Goal: Transaction & Acquisition: Purchase product/service

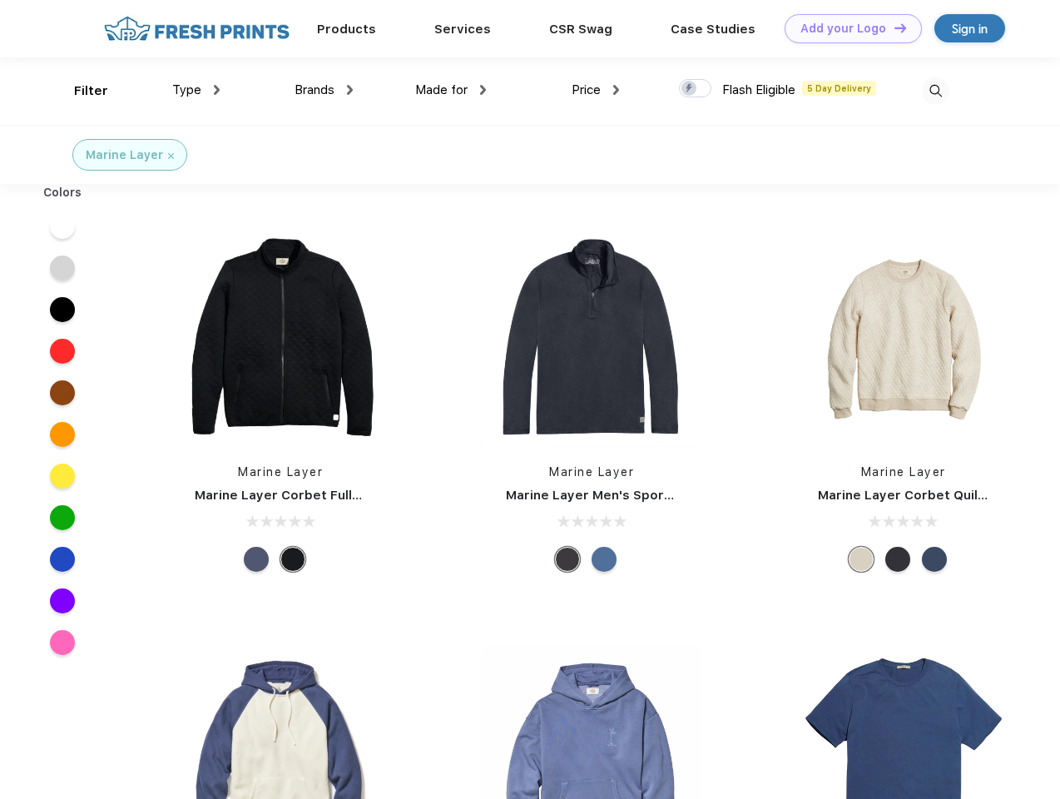
scroll to position [1, 0]
click at [847, 28] on link "Add your Logo Design Tool" at bounding box center [852, 28] width 137 height 29
click at [0, 0] on div "Design Tool" at bounding box center [0, 0] width 0 height 0
click at [893, 27] on link "Add your Logo Design Tool" at bounding box center [852, 28] width 137 height 29
click at [80, 91] on div "Filter" at bounding box center [91, 91] width 34 height 19
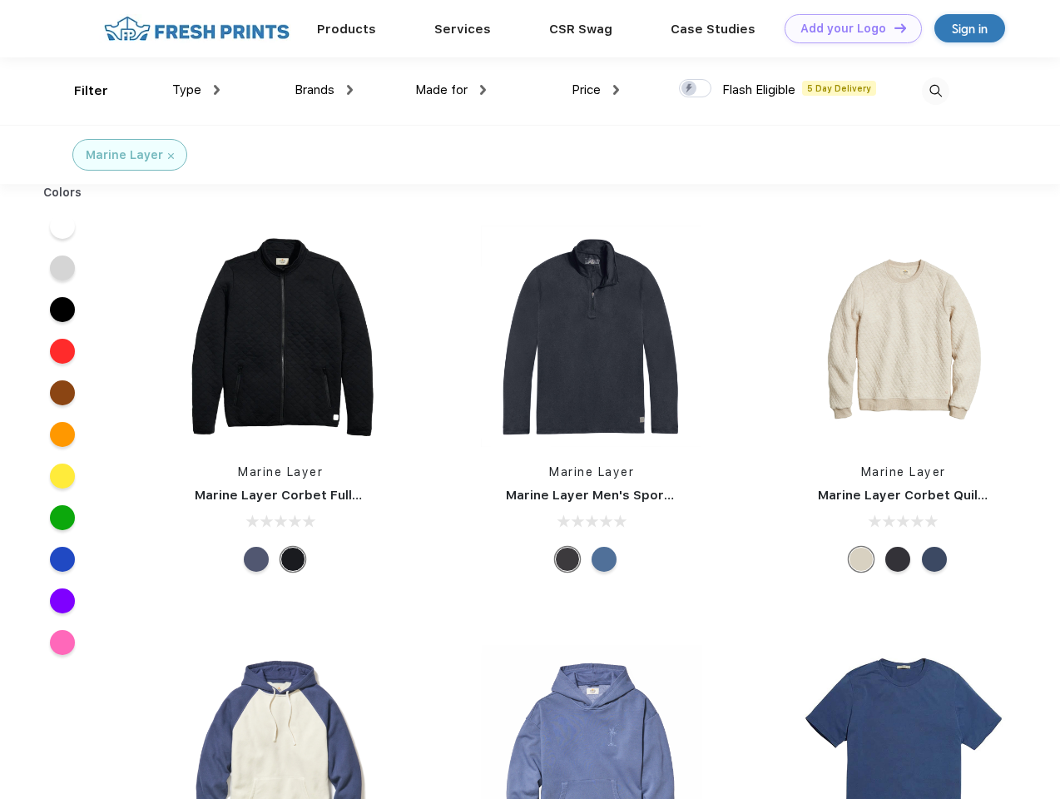
click at [196, 90] on span "Type" at bounding box center [186, 89] width 29 height 15
click at [324, 90] on span "Brands" at bounding box center [314, 89] width 40 height 15
click at [451, 90] on span "Made for" at bounding box center [441, 89] width 52 height 15
click at [596, 90] on span "Price" at bounding box center [586, 89] width 29 height 15
click at [695, 89] on div at bounding box center [695, 88] width 32 height 18
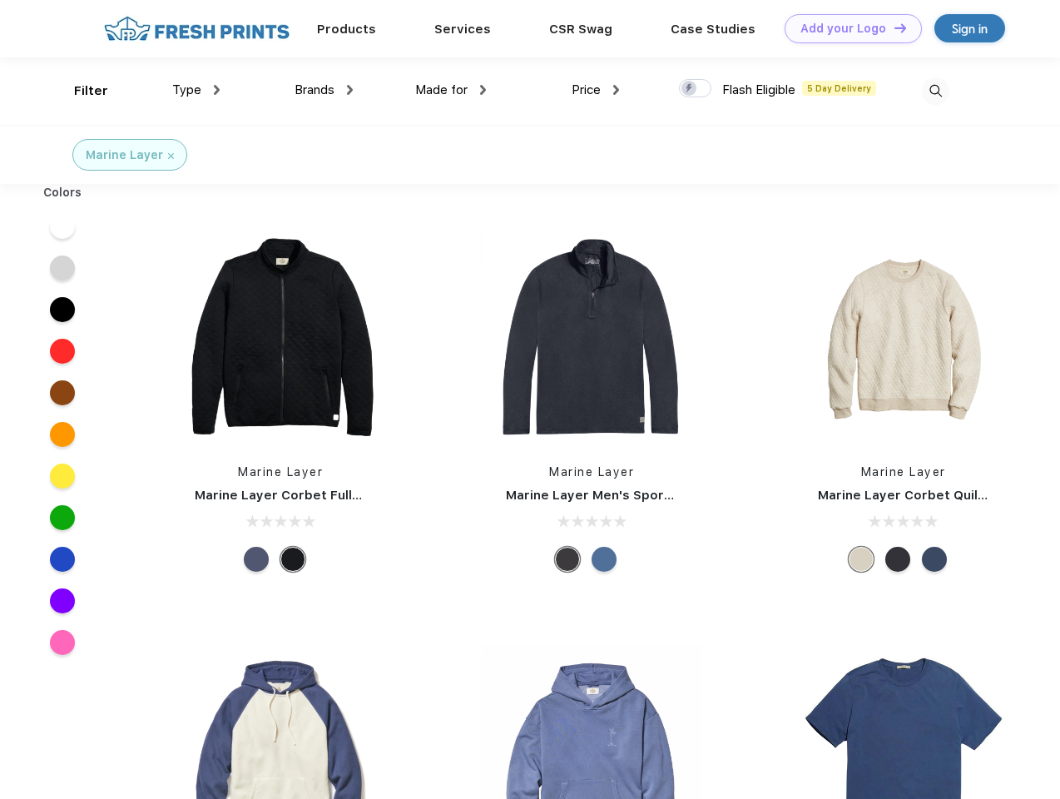
click at [690, 89] on input "checkbox" at bounding box center [684, 83] width 11 height 11
click at [935, 91] on img at bounding box center [935, 90] width 27 height 27
